Goal: Feedback & Contribution: Leave review/rating

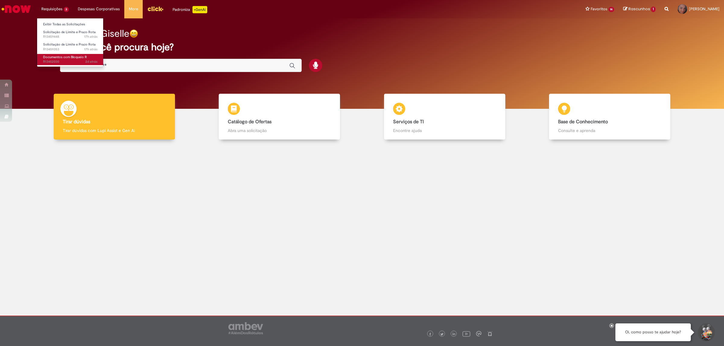
click at [75, 60] on span "2d atrás 2 dias atrás R13452030" at bounding box center [70, 61] width 54 height 5
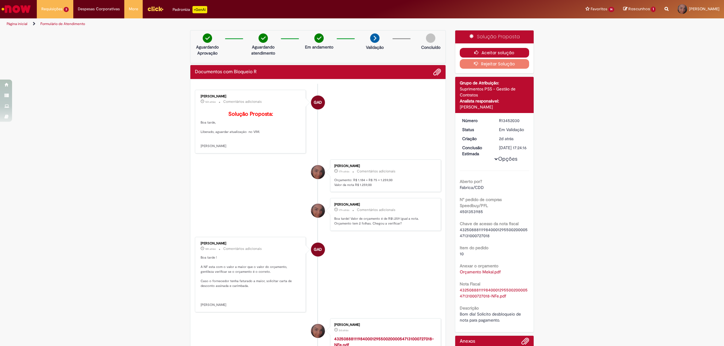
click at [481, 52] on button "Aceitar solução" at bounding box center [495, 53] width 70 height 10
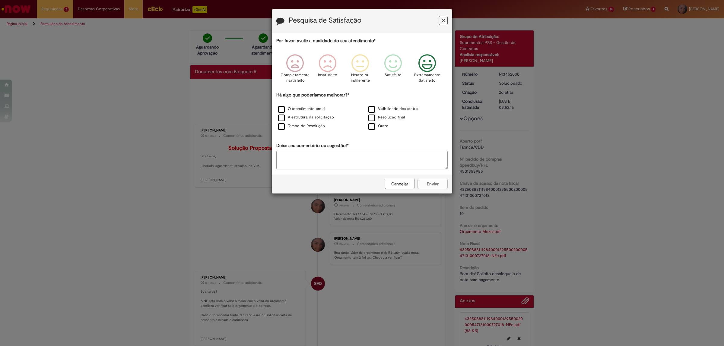
click at [426, 67] on icon "Feedback" at bounding box center [427, 63] width 23 height 18
click at [373, 107] on label "Visibilidade dos status" at bounding box center [394, 109] width 50 height 6
click at [371, 120] on label "Resolução final" at bounding box center [387, 118] width 37 height 6
click at [288, 107] on label "O atendimento em si" at bounding box center [301, 109] width 47 height 6
click at [281, 118] on label "A estrutura da solicitação" at bounding box center [306, 118] width 56 height 6
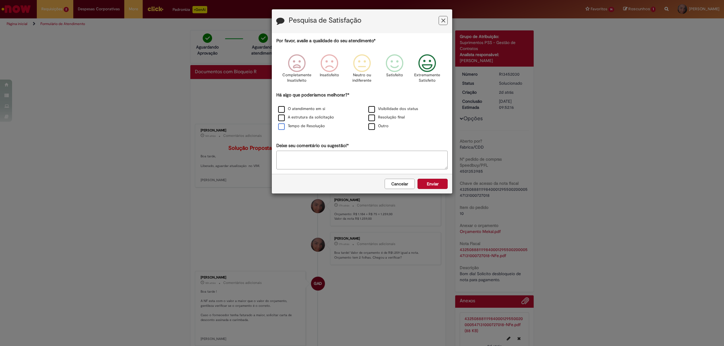
click at [281, 127] on label "Tempo de Resolução" at bounding box center [301, 126] width 47 height 6
click at [429, 181] on button "Enviar" at bounding box center [433, 184] width 30 height 10
